Goal: Transaction & Acquisition: Purchase product/service

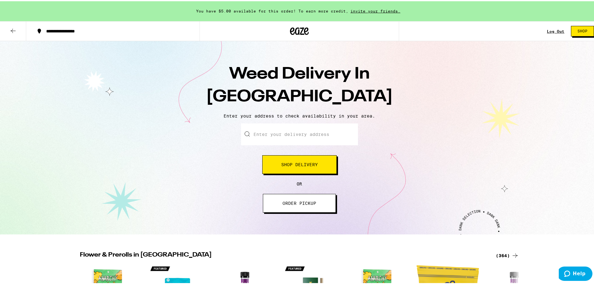
click at [16, 32] on icon at bounding box center [12, 29] width 7 height 7
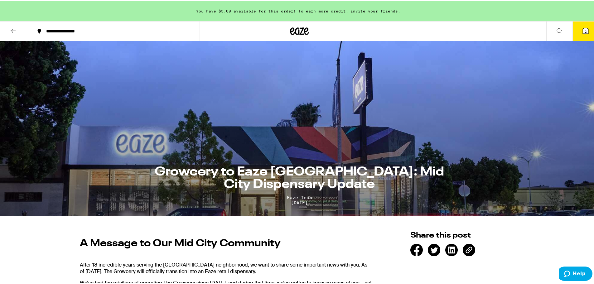
click at [558, 33] on button at bounding box center [559, 30] width 26 height 20
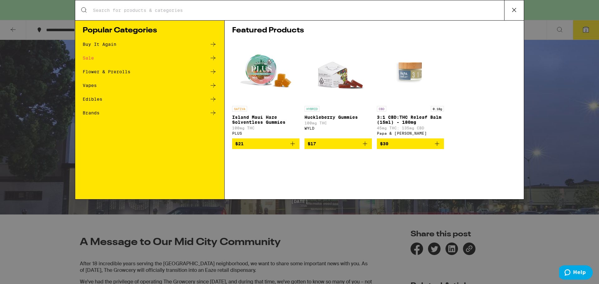
click at [262, 13] on input "Search for Products" at bounding box center [298, 10] width 411 height 6
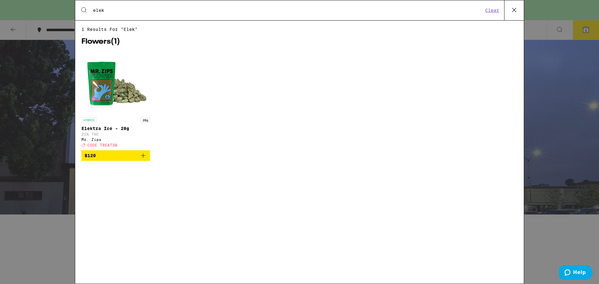
type input "elek"
click at [105, 88] on img "Open page for Elektra Ice - 28g from Mr. Zips" at bounding box center [115, 83] width 69 height 62
